Goal: Complete application form: Complete application form

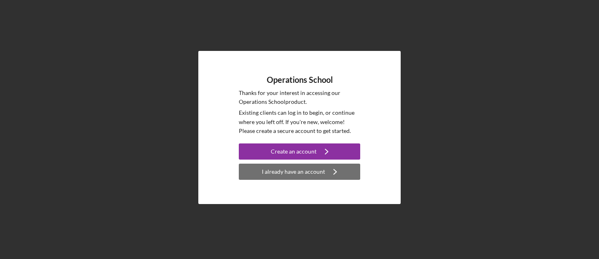
click at [313, 173] on div "I already have an account" at bounding box center [293, 172] width 63 height 16
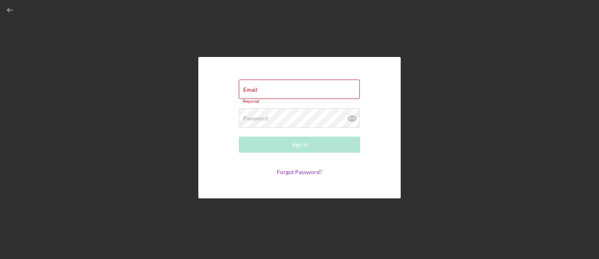
click at [314, 194] on div "Email Required Password Required Sign In Forgot Password?" at bounding box center [299, 128] width 202 height 142
